Goal: Consume media (video, audio)

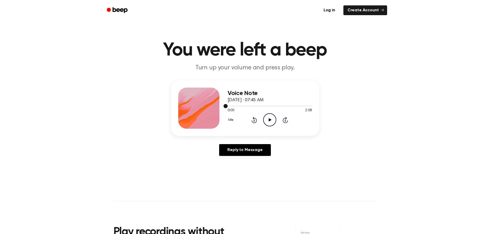
click at [265, 107] on div at bounding box center [270, 106] width 84 height 4
click at [242, 104] on div at bounding box center [270, 106] width 84 height 4
click at [249, 95] on h3 "Voice Note" at bounding box center [270, 93] width 84 height 7
click at [304, 107] on div at bounding box center [270, 106] width 84 height 4
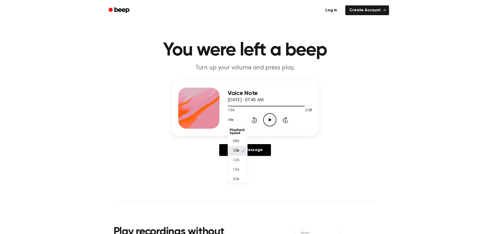
click at [232, 120] on button "1.0x" at bounding box center [232, 120] width 8 height 9
click at [231, 119] on button "1.0x" at bounding box center [229, 120] width 8 height 9
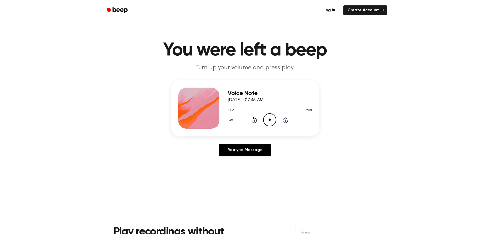
click at [214, 97] on div at bounding box center [198, 108] width 41 height 41
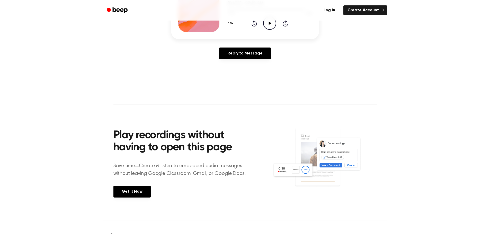
scroll to position [25, 0]
